Goal: Task Accomplishment & Management: Manage account settings

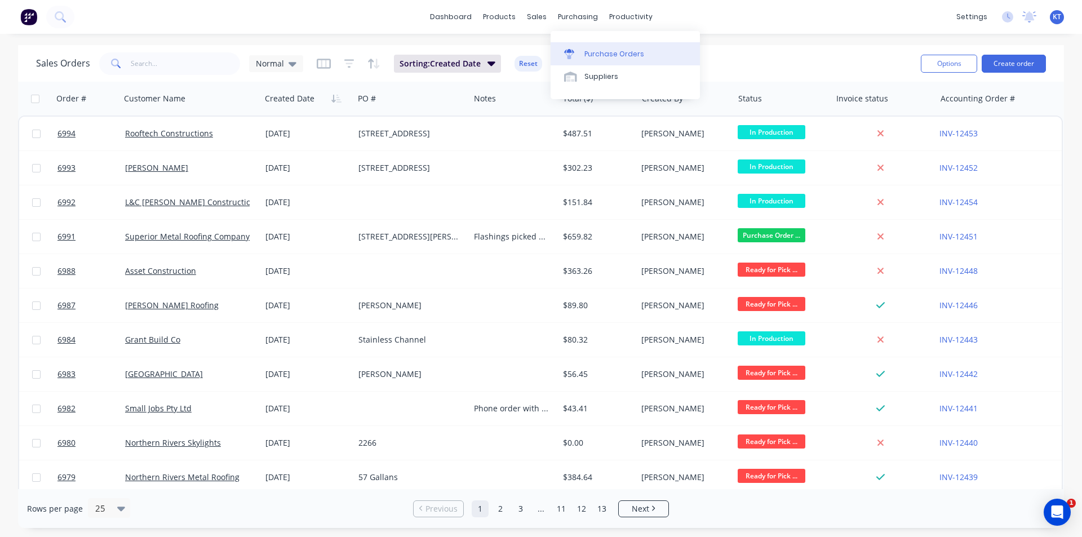
drag, startPoint x: 587, startPoint y: 57, endPoint x: 652, endPoint y: 45, distance: 66.0
click at [586, 56] on div "Purchase Orders" at bounding box center [614, 54] width 60 height 10
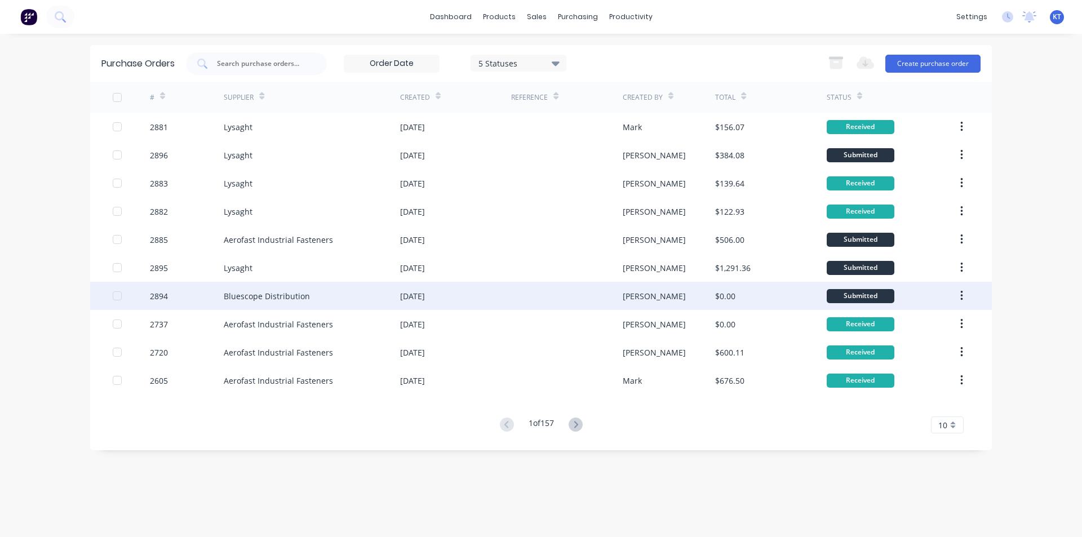
click at [332, 302] on div "Bluescope Distribution" at bounding box center [312, 296] width 176 height 28
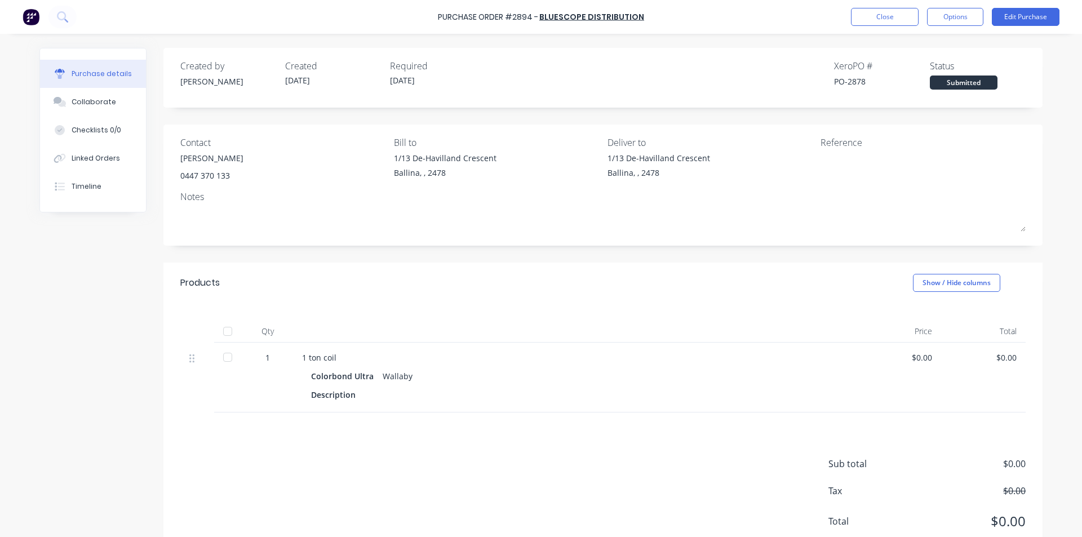
click at [973, 85] on div "Submitted" at bounding box center [964, 83] width 68 height 14
click at [1005, 15] on button "Edit Purchase" at bounding box center [1026, 17] width 68 height 18
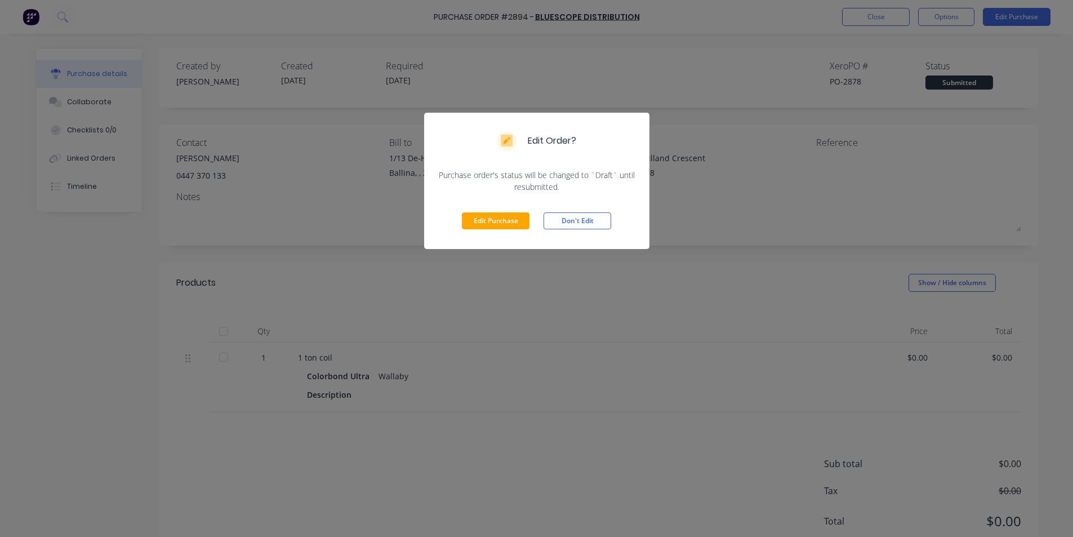
click at [854, 207] on div "Edit Order? Purchase order's status will be changed to `Draft` until resubmitte…" at bounding box center [536, 268] width 1073 height 537
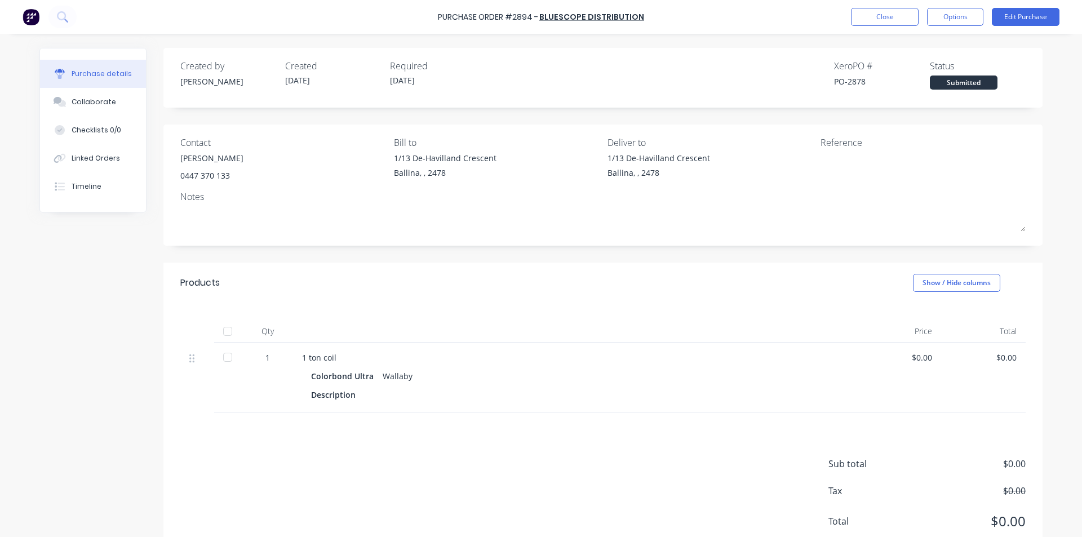
click at [943, 5] on div "Purchase Order #2894 - Bluescope Distribution Close Options Edit Purchase" at bounding box center [541, 17] width 1082 height 34
click at [945, 16] on button "Options" at bounding box center [955, 17] width 56 height 18
click at [957, 137] on div "Change supplier" at bounding box center [929, 136] width 87 height 16
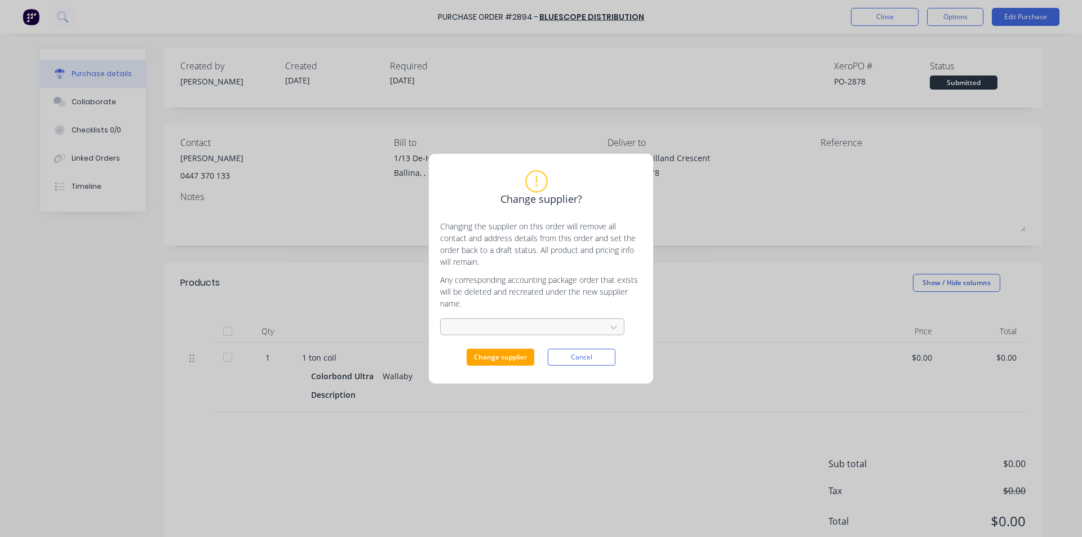
click at [484, 321] on div at bounding box center [525, 327] width 150 height 14
type input "coil"
click at [504, 356] on div "Coil Steels Pty Ltd" at bounding box center [532, 352] width 184 height 21
click at [506, 355] on button "Change supplier" at bounding box center [501, 357] width 68 height 17
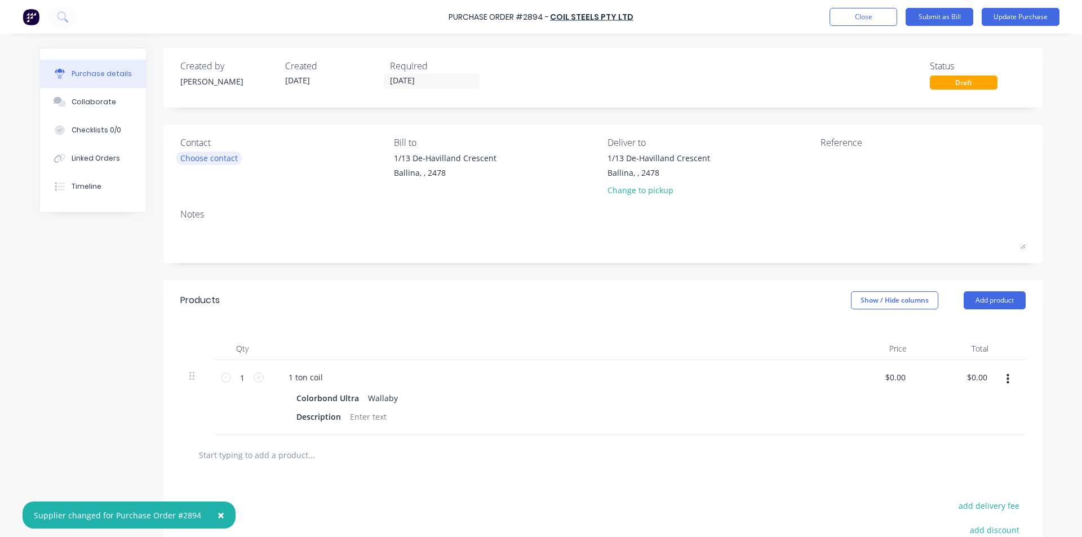
click at [220, 158] on div "Choose contact" at bounding box center [208, 158] width 57 height 12
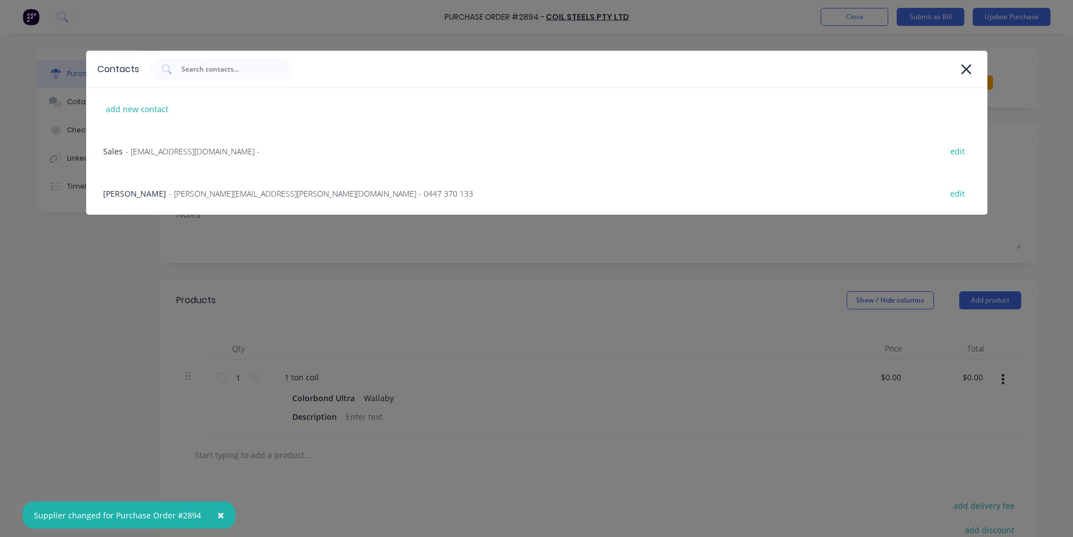
click at [725, 423] on div "Contacts add new contact Sales - [EMAIL_ADDRESS][DOMAIN_NAME] - edit Sarah - [E…" at bounding box center [536, 268] width 1073 height 537
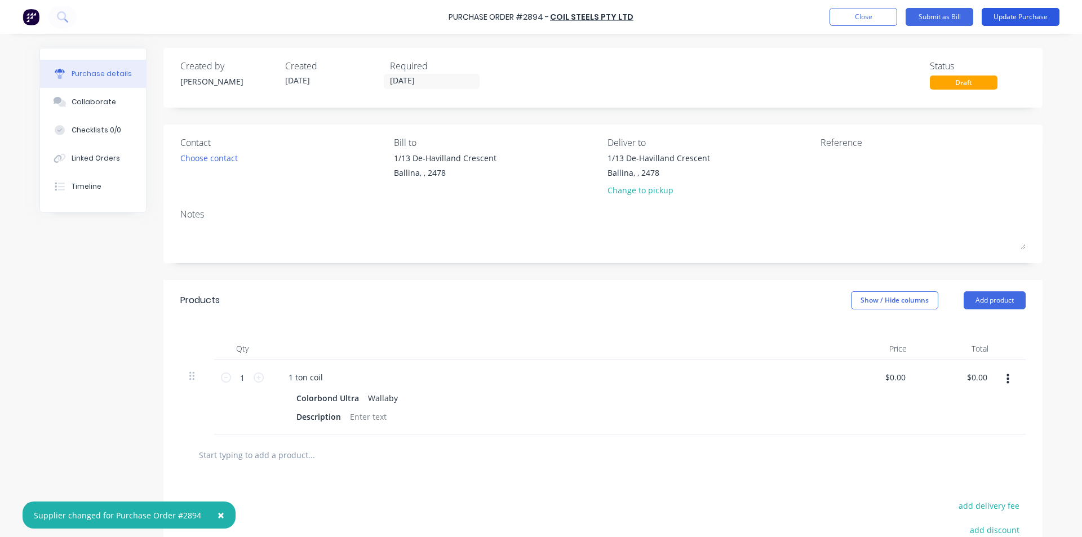
click at [997, 17] on button "Update Purchase" at bounding box center [1021, 17] width 78 height 18
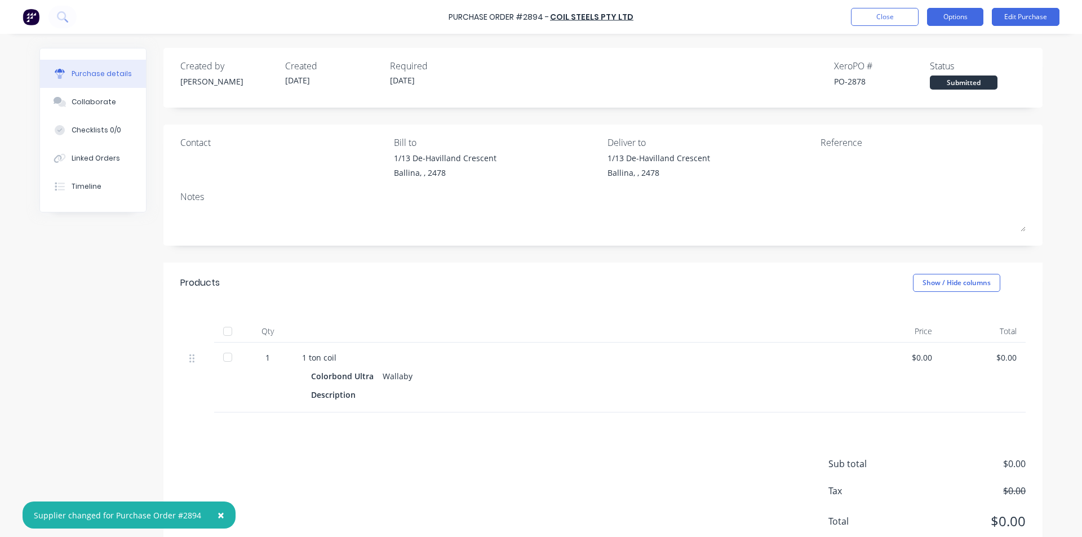
click at [970, 24] on button "Options" at bounding box center [955, 17] width 56 height 18
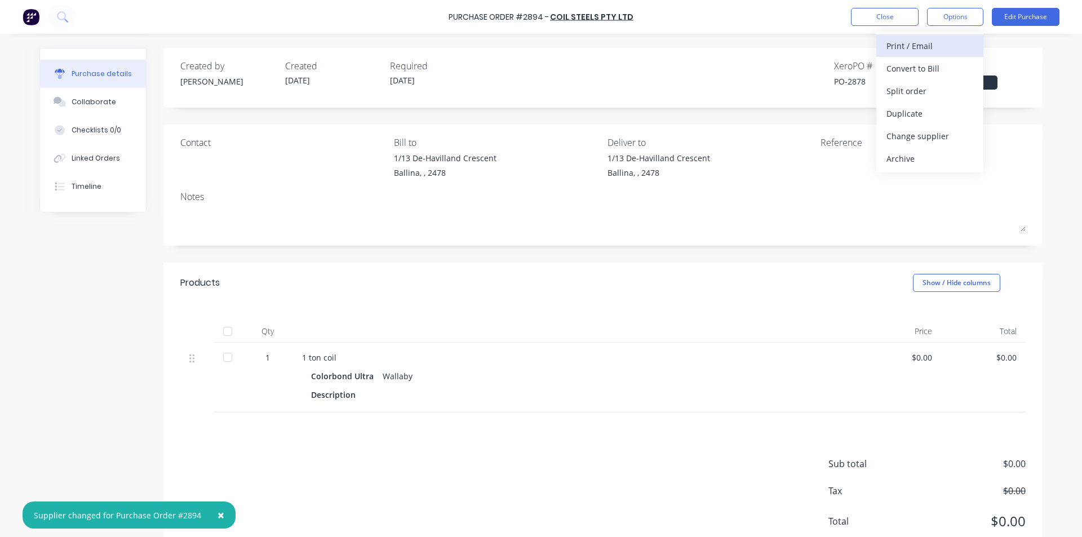
click at [951, 39] on div "Print / Email" at bounding box center [929, 46] width 87 height 16
click at [891, 99] on div "Without pricing" at bounding box center [929, 91] width 87 height 16
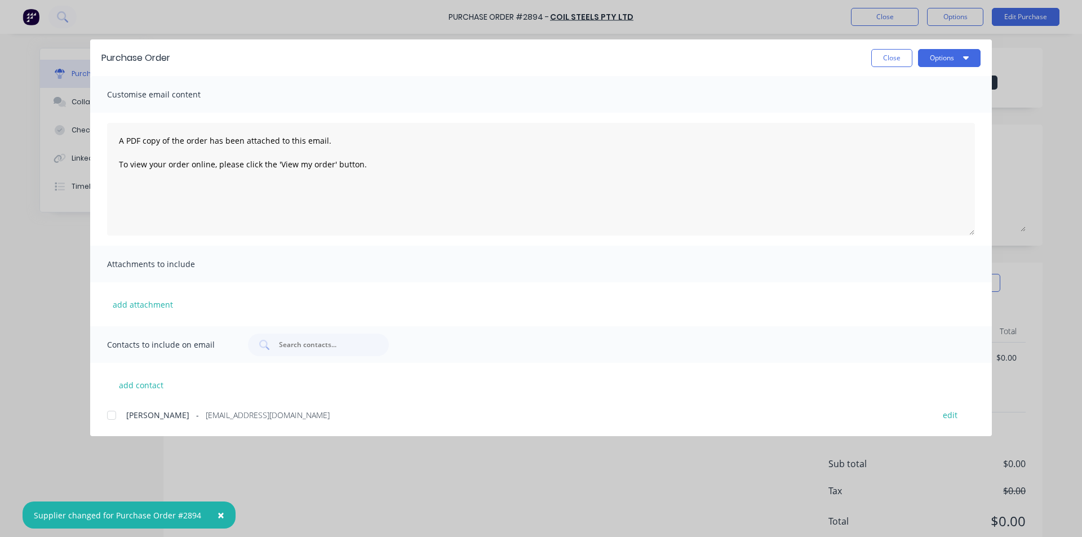
click at [116, 415] on div at bounding box center [111, 415] width 23 height 23
click at [957, 57] on button "Options" at bounding box center [949, 58] width 63 height 18
click at [961, 133] on div "Email" at bounding box center [927, 131] width 87 height 16
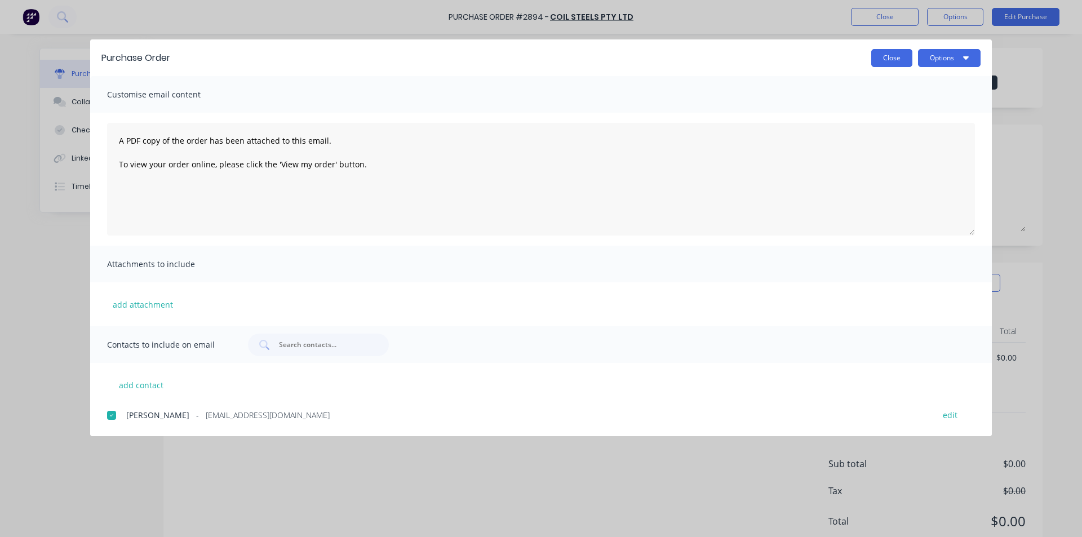
click at [897, 59] on button "Close" at bounding box center [891, 58] width 41 height 18
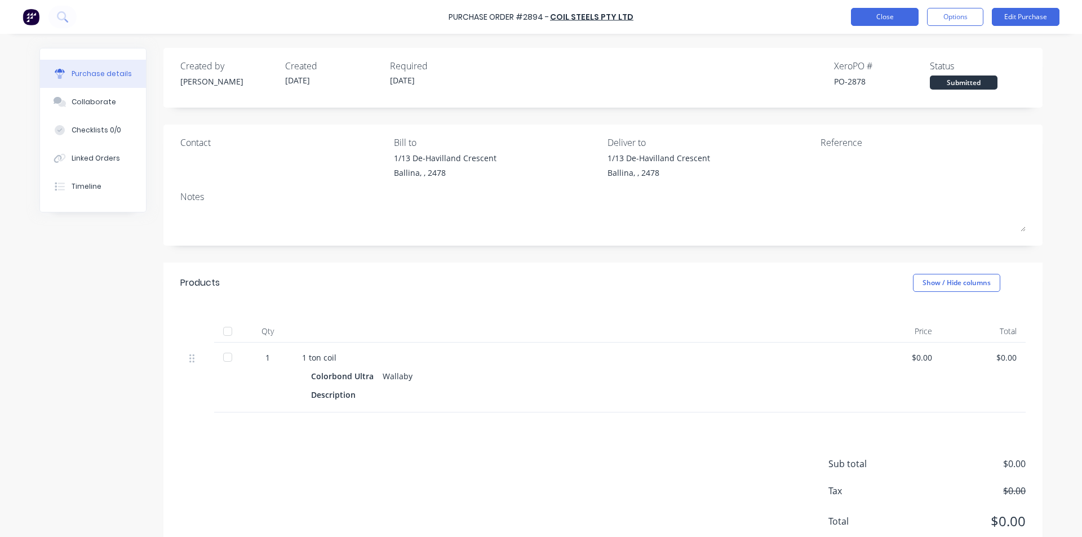
click at [882, 19] on button "Close" at bounding box center [885, 17] width 68 height 18
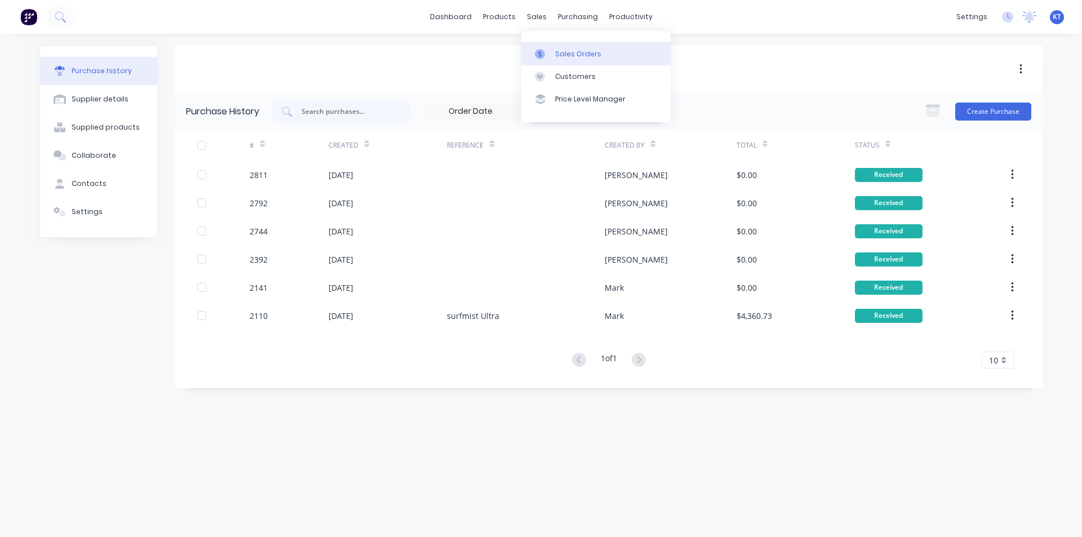
click at [545, 57] on div at bounding box center [543, 54] width 17 height 10
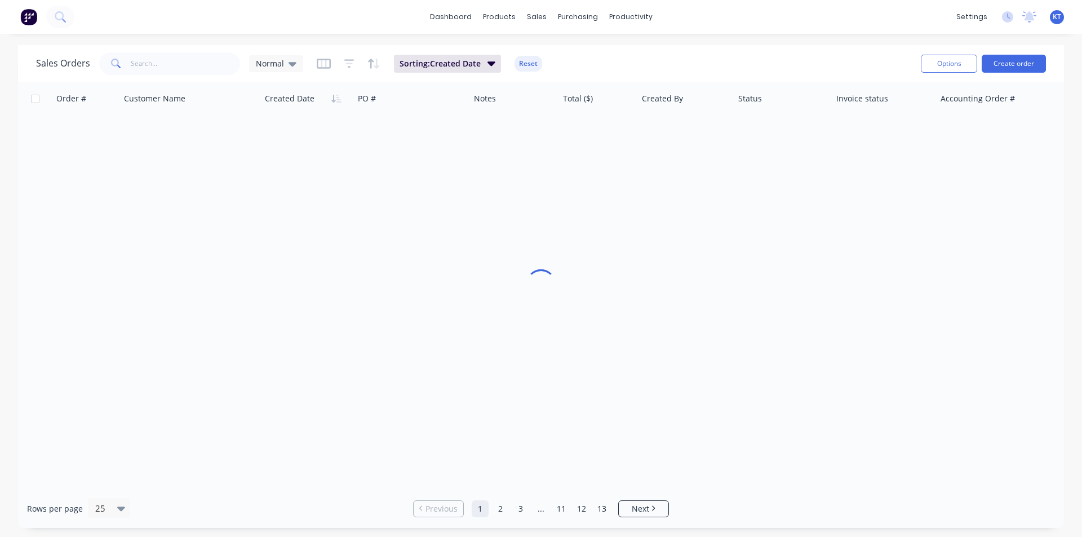
click at [123, 60] on span at bounding box center [115, 63] width 32 height 23
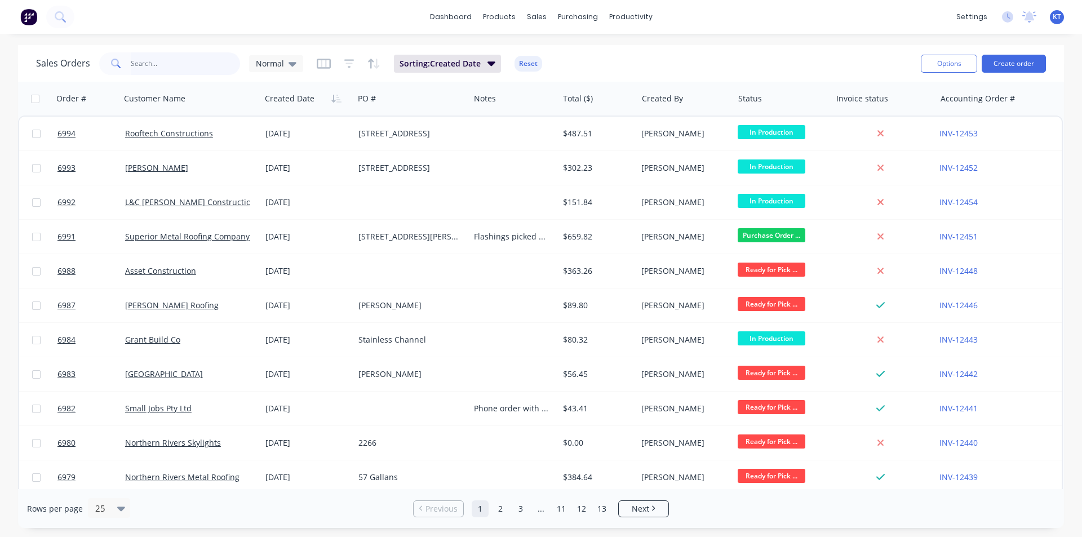
click at [136, 62] on input "text" at bounding box center [186, 63] width 110 height 23
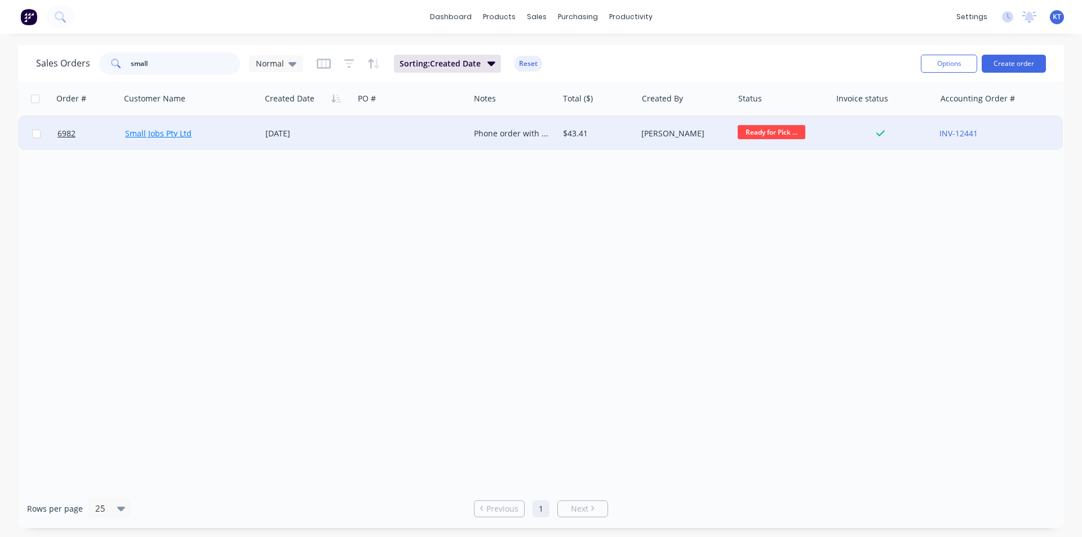
type input "small"
click at [175, 134] on link "Small Jobs Pty Ltd" at bounding box center [158, 133] width 66 height 11
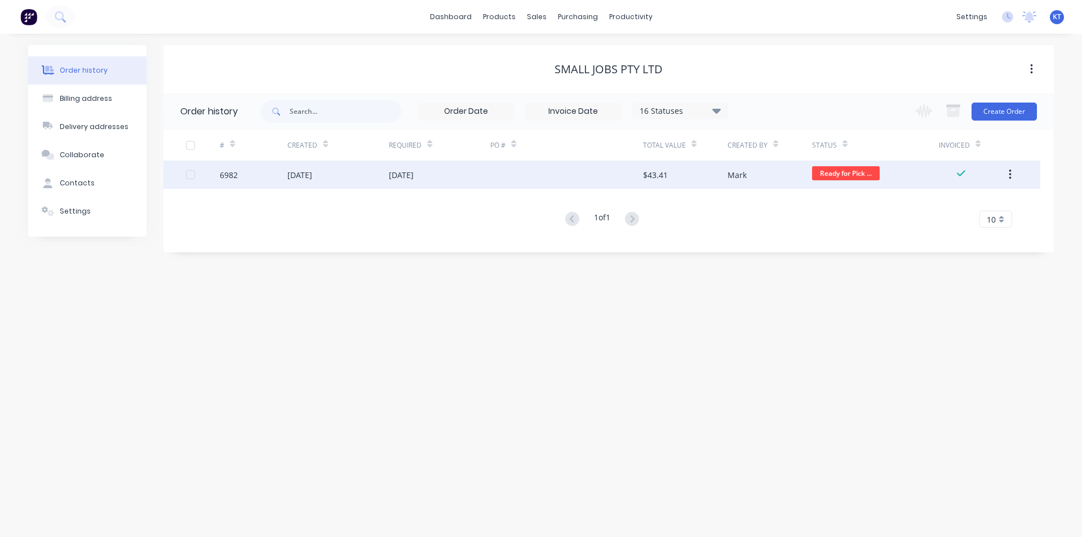
click at [456, 175] on div "[DATE]" at bounding box center [439, 175] width 101 height 28
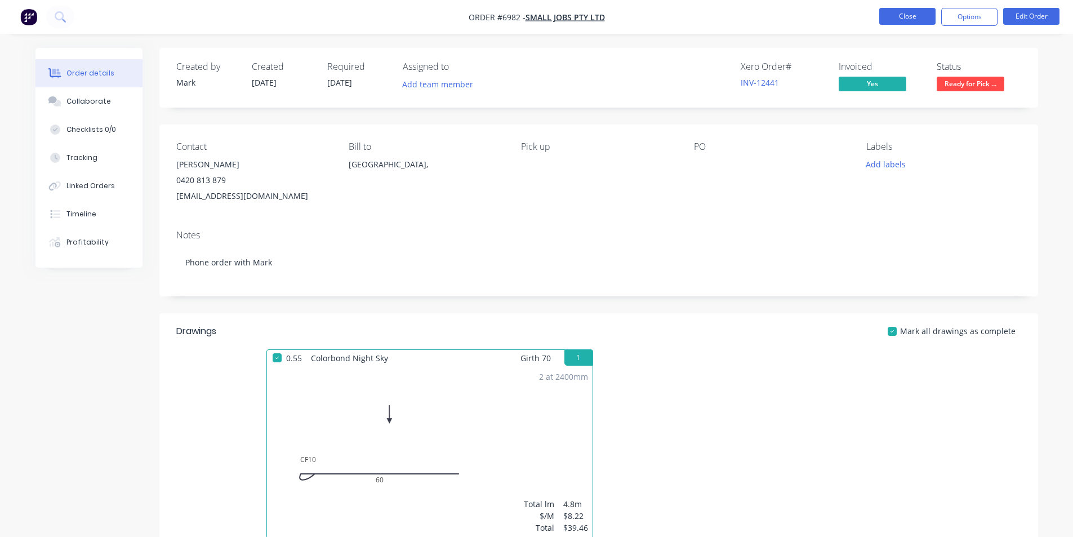
click at [917, 12] on button "Close" at bounding box center [908, 16] width 56 height 17
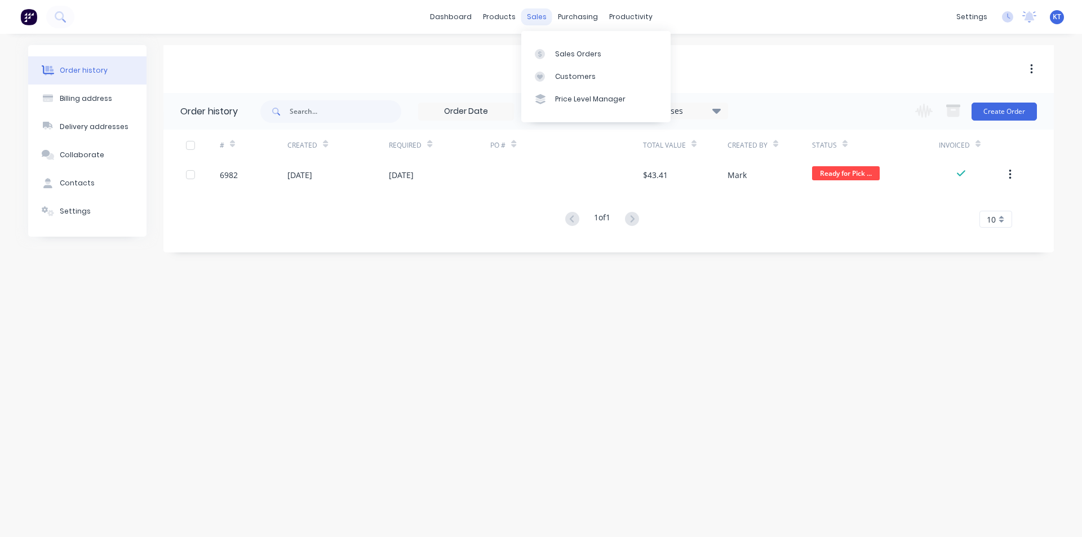
click at [540, 17] on div "sales" at bounding box center [536, 16] width 31 height 17
click at [556, 56] on div "Sales Orders" at bounding box center [578, 54] width 46 height 10
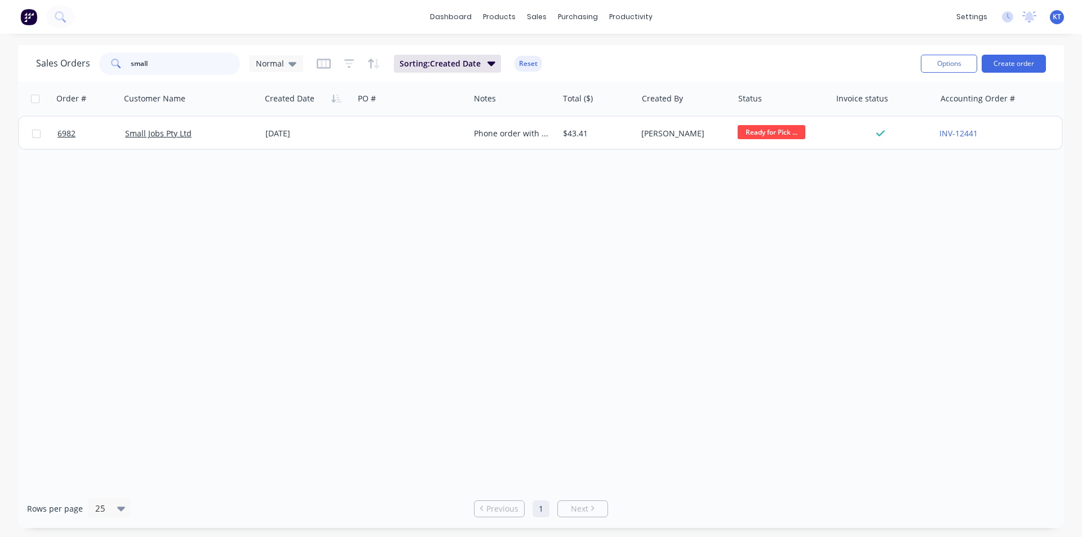
click at [133, 63] on input "small" at bounding box center [186, 63] width 110 height 23
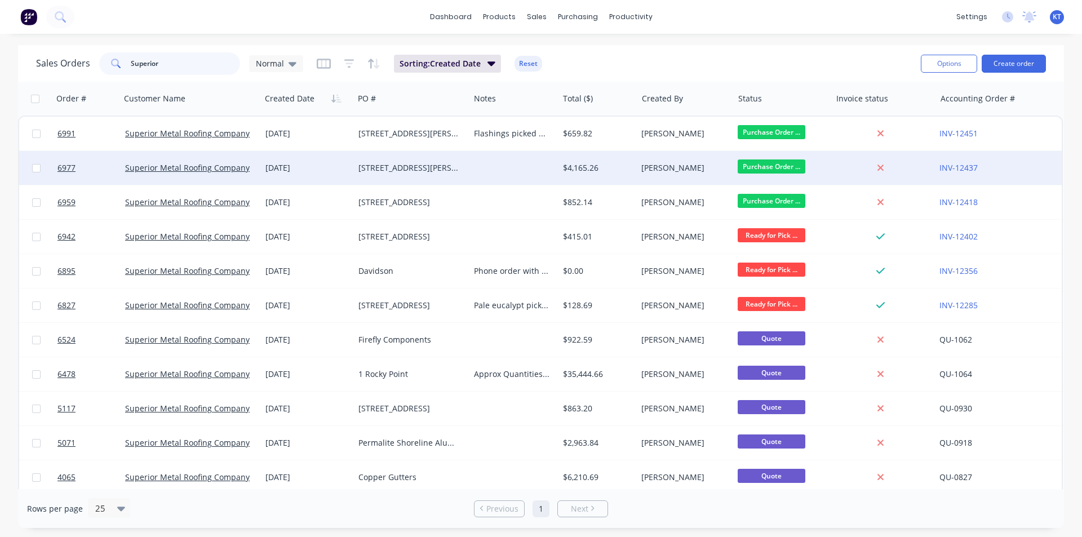
type input "Superior"
click at [563, 175] on div "$4,165.26" at bounding box center [597, 168] width 79 height 34
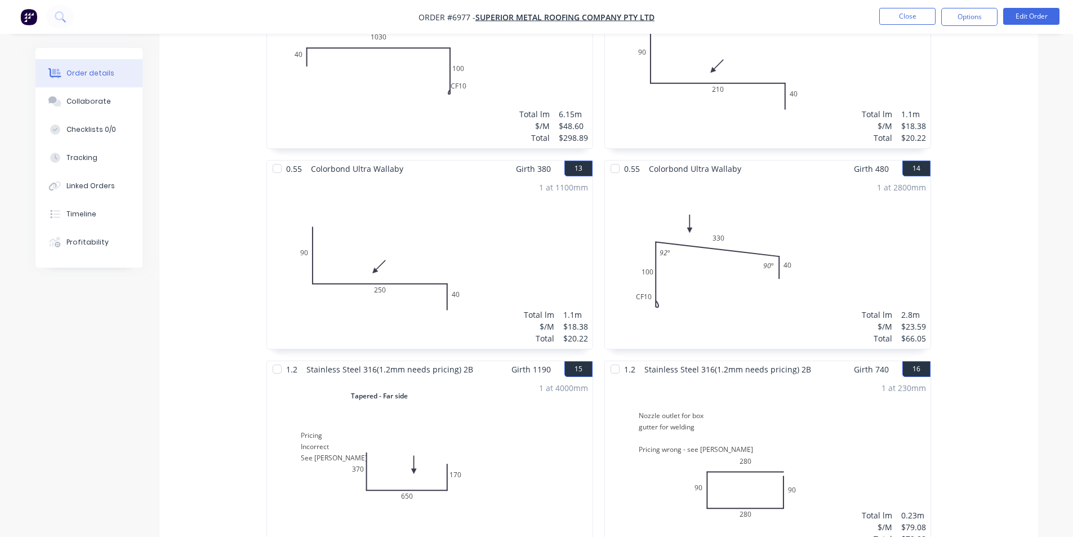
scroll to position [1747, 0]
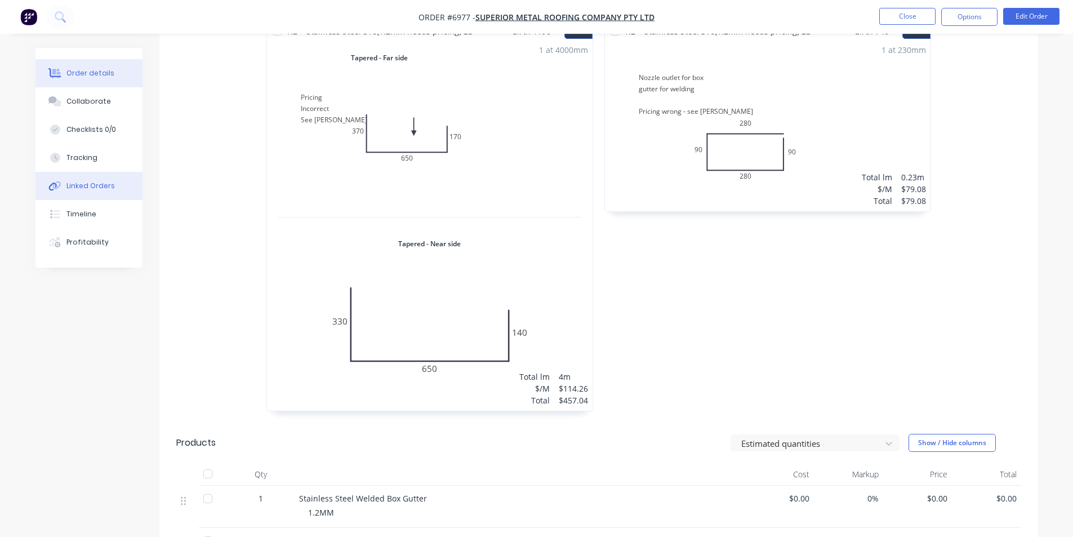
click at [69, 183] on div "Linked Orders" at bounding box center [90, 186] width 48 height 10
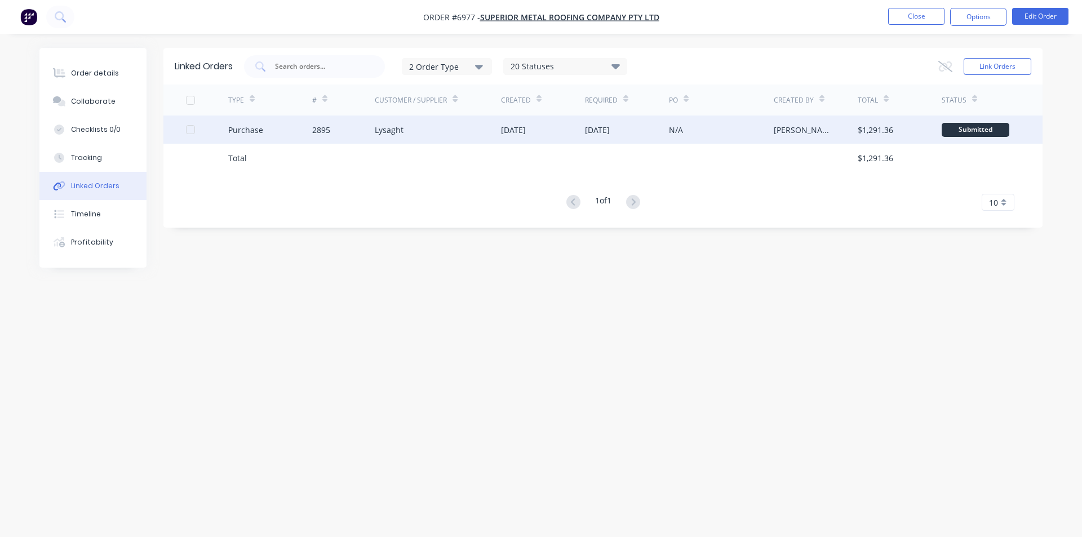
click at [340, 123] on div "2895" at bounding box center [343, 130] width 63 height 28
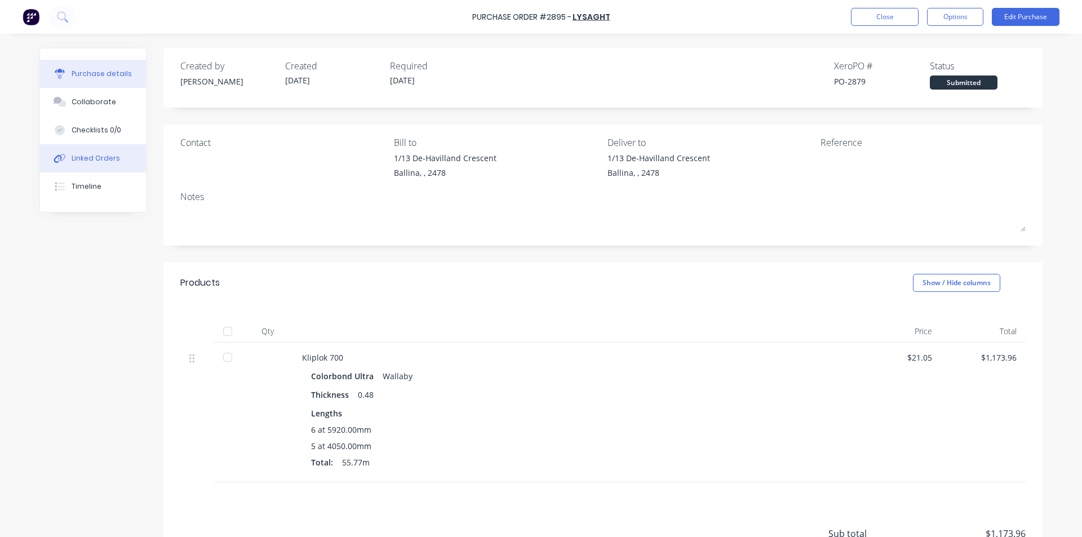
click at [103, 167] on button "Linked Orders" at bounding box center [93, 158] width 106 height 28
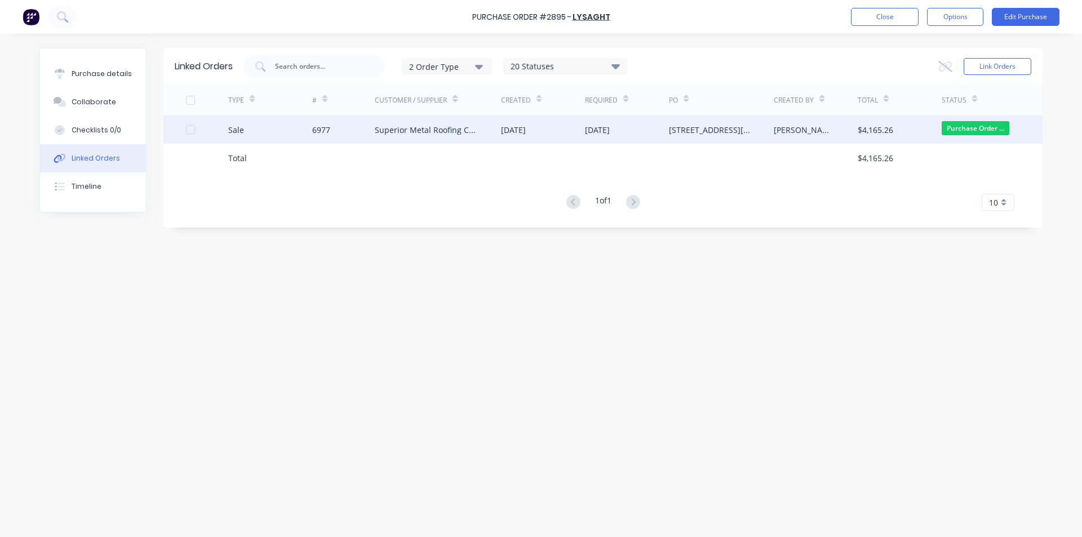
click at [343, 132] on div "6977" at bounding box center [343, 130] width 63 height 28
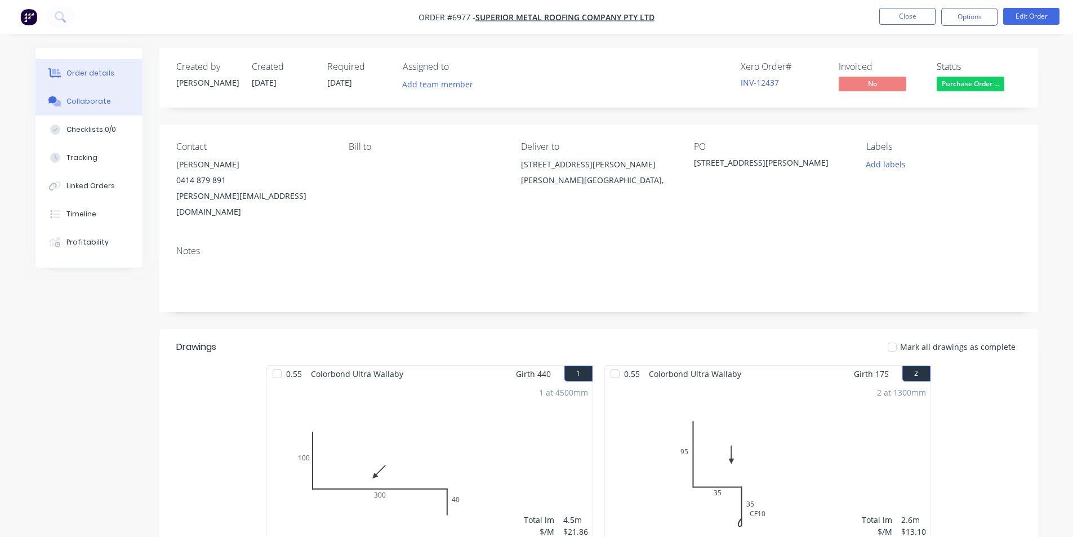
click at [111, 96] on button "Collaborate" at bounding box center [88, 101] width 107 height 28
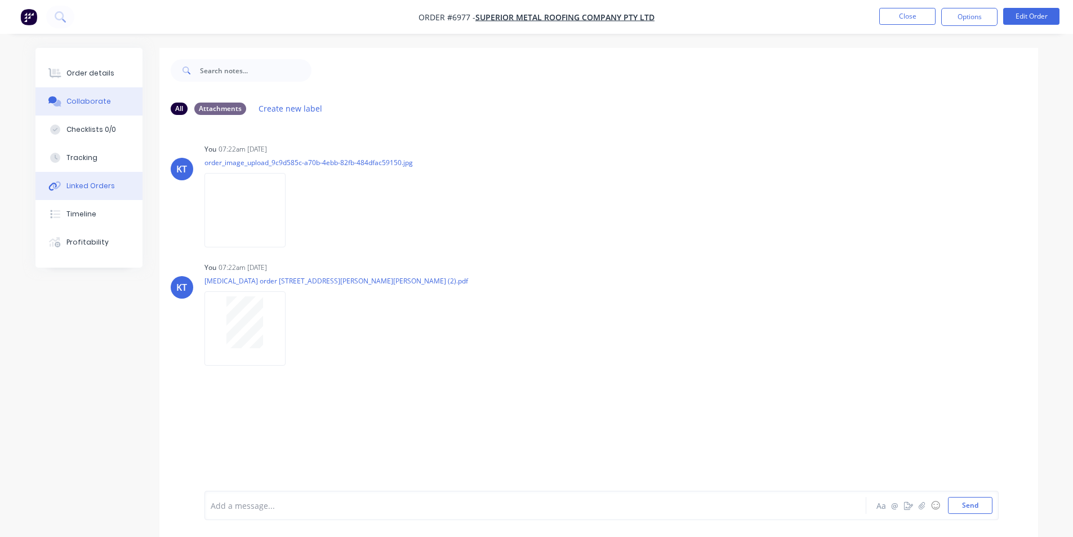
click at [103, 180] on button "Linked Orders" at bounding box center [88, 186] width 107 height 28
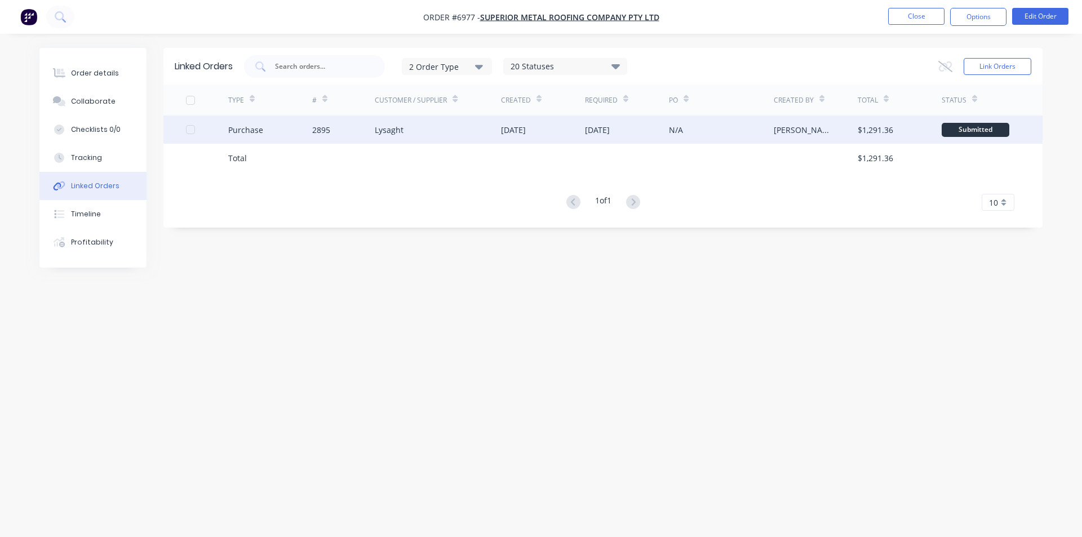
click at [264, 132] on div "Purchase" at bounding box center [270, 130] width 84 height 28
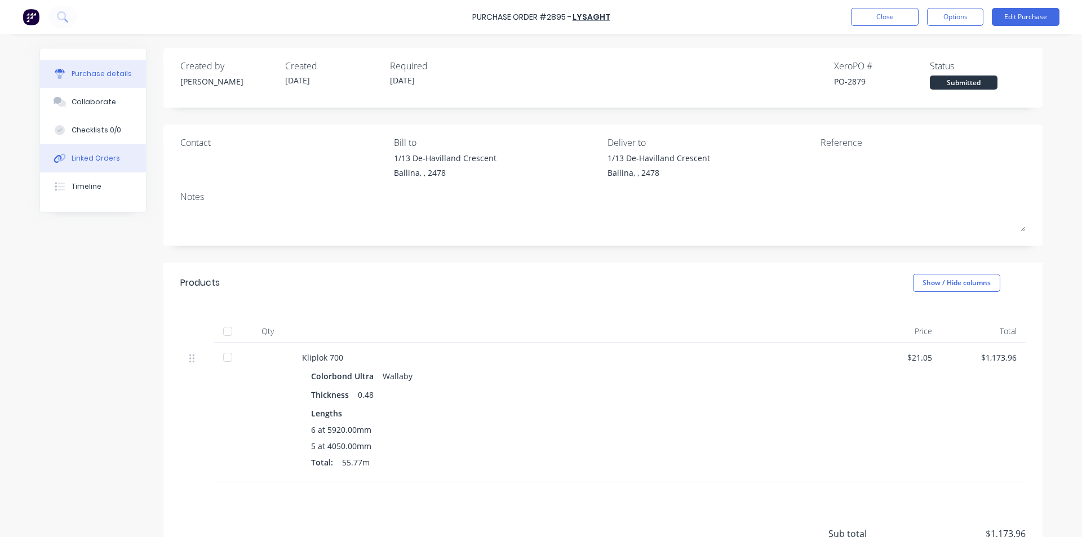
click at [101, 156] on div "Linked Orders" at bounding box center [96, 158] width 48 height 10
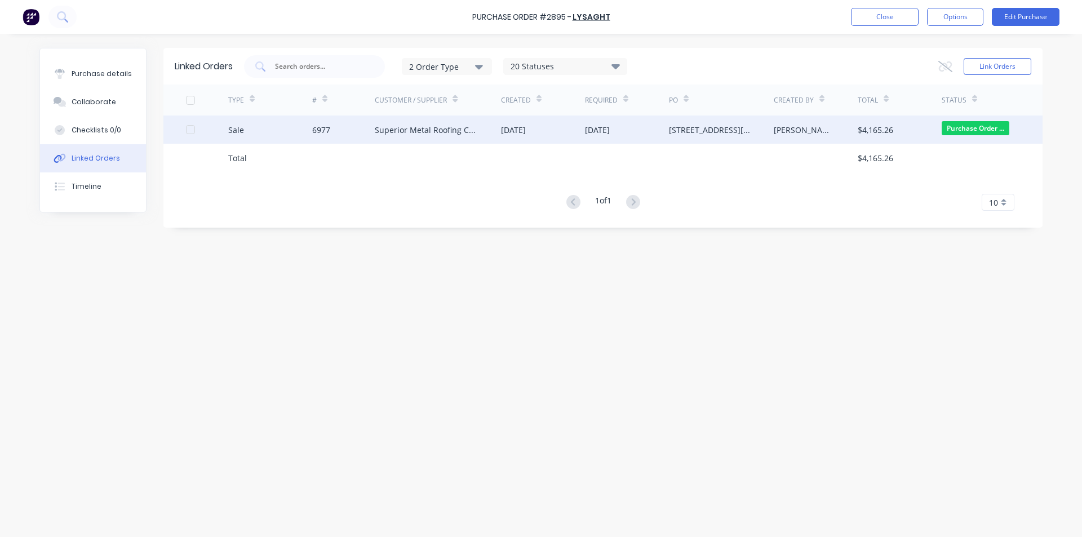
click at [336, 121] on div "6977" at bounding box center [343, 130] width 63 height 28
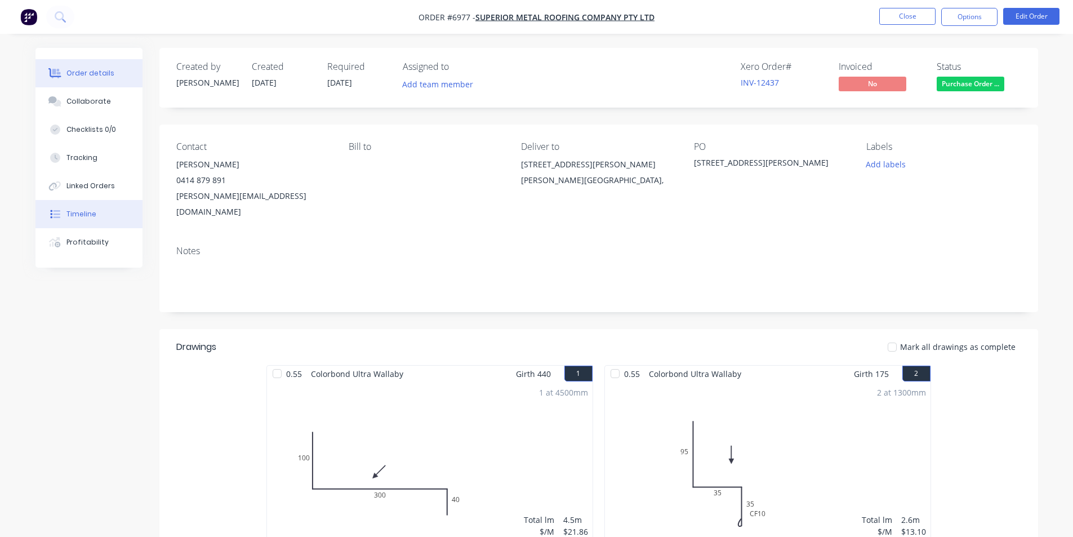
click at [86, 208] on button "Timeline" at bounding box center [88, 214] width 107 height 28
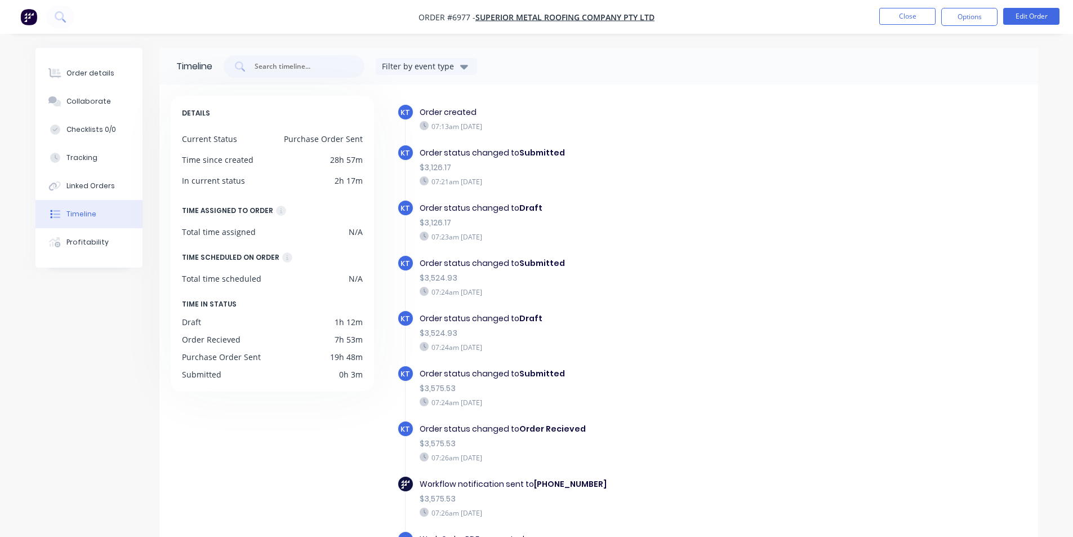
scroll to position [86, 0]
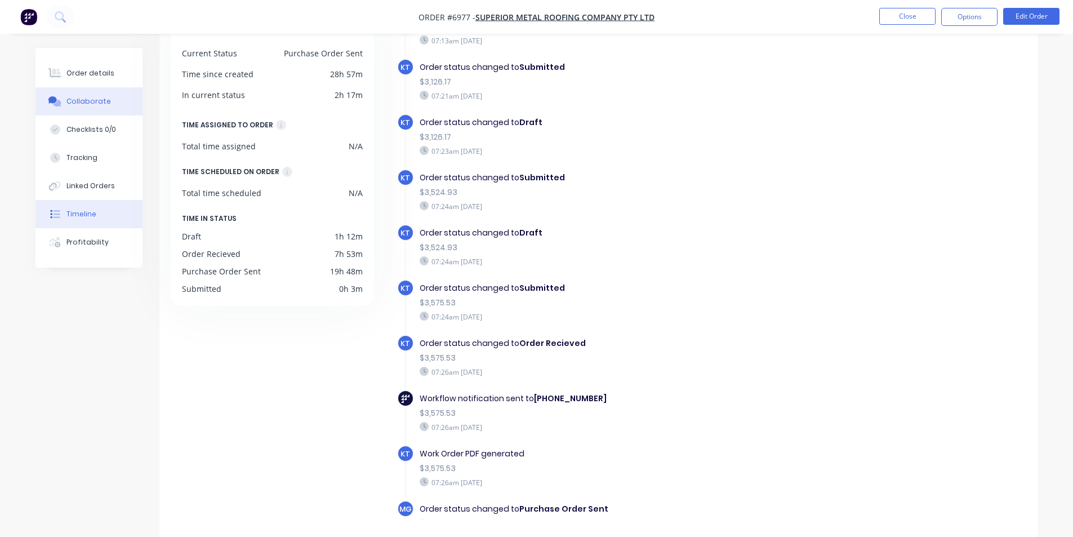
click at [86, 98] on div "Collaborate" at bounding box center [88, 101] width 45 height 10
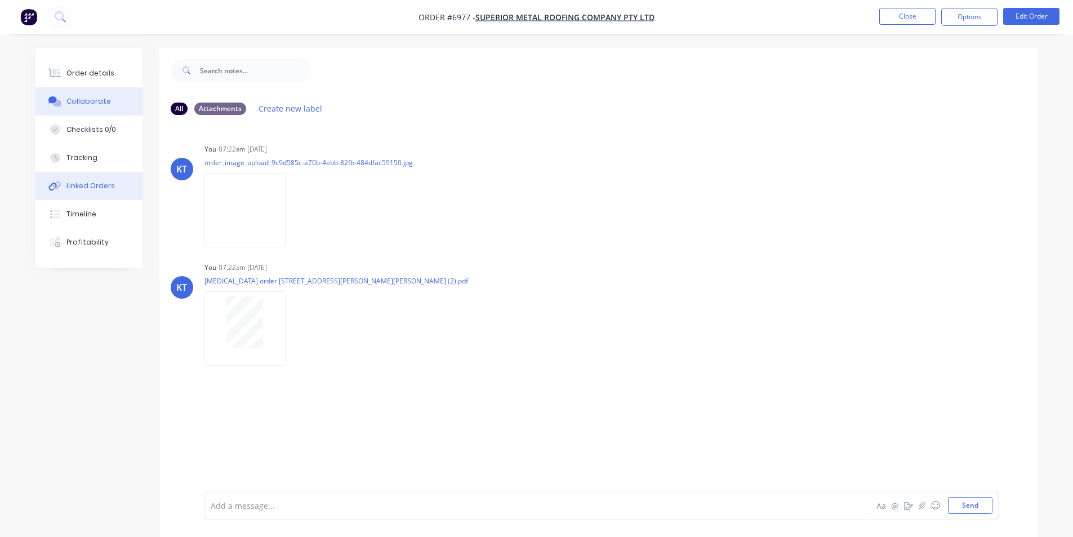
click at [107, 177] on button "Linked Orders" at bounding box center [88, 186] width 107 height 28
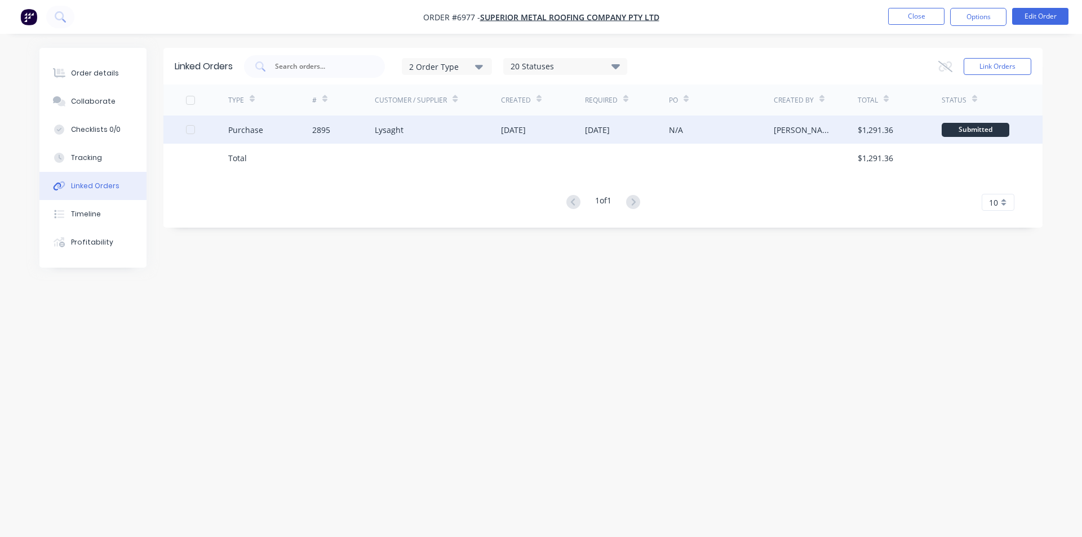
click at [356, 130] on div "2895" at bounding box center [343, 130] width 63 height 28
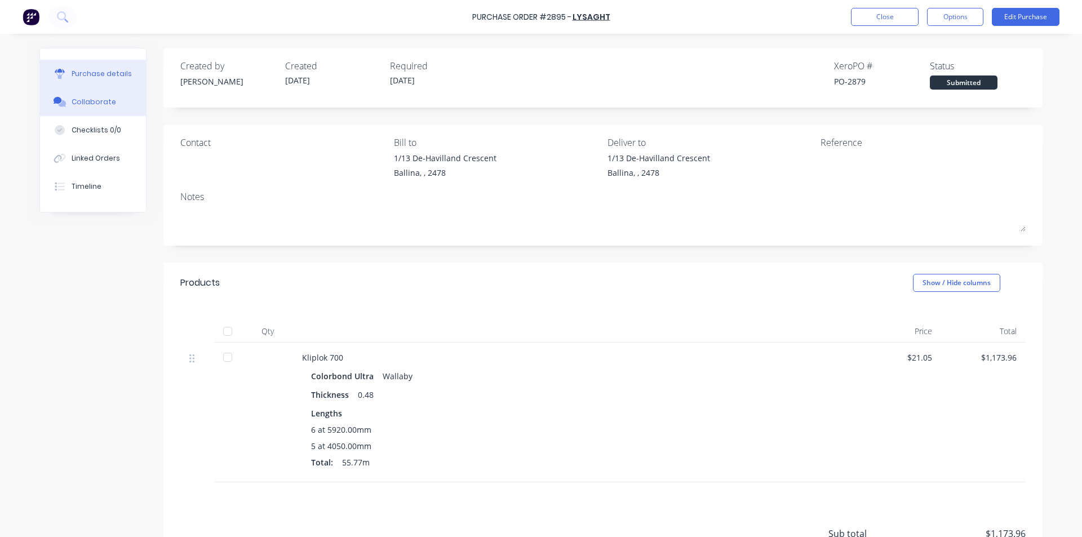
click at [123, 111] on button "Collaborate" at bounding box center [93, 102] width 106 height 28
